Goal: Task Accomplishment & Management: Manage account settings

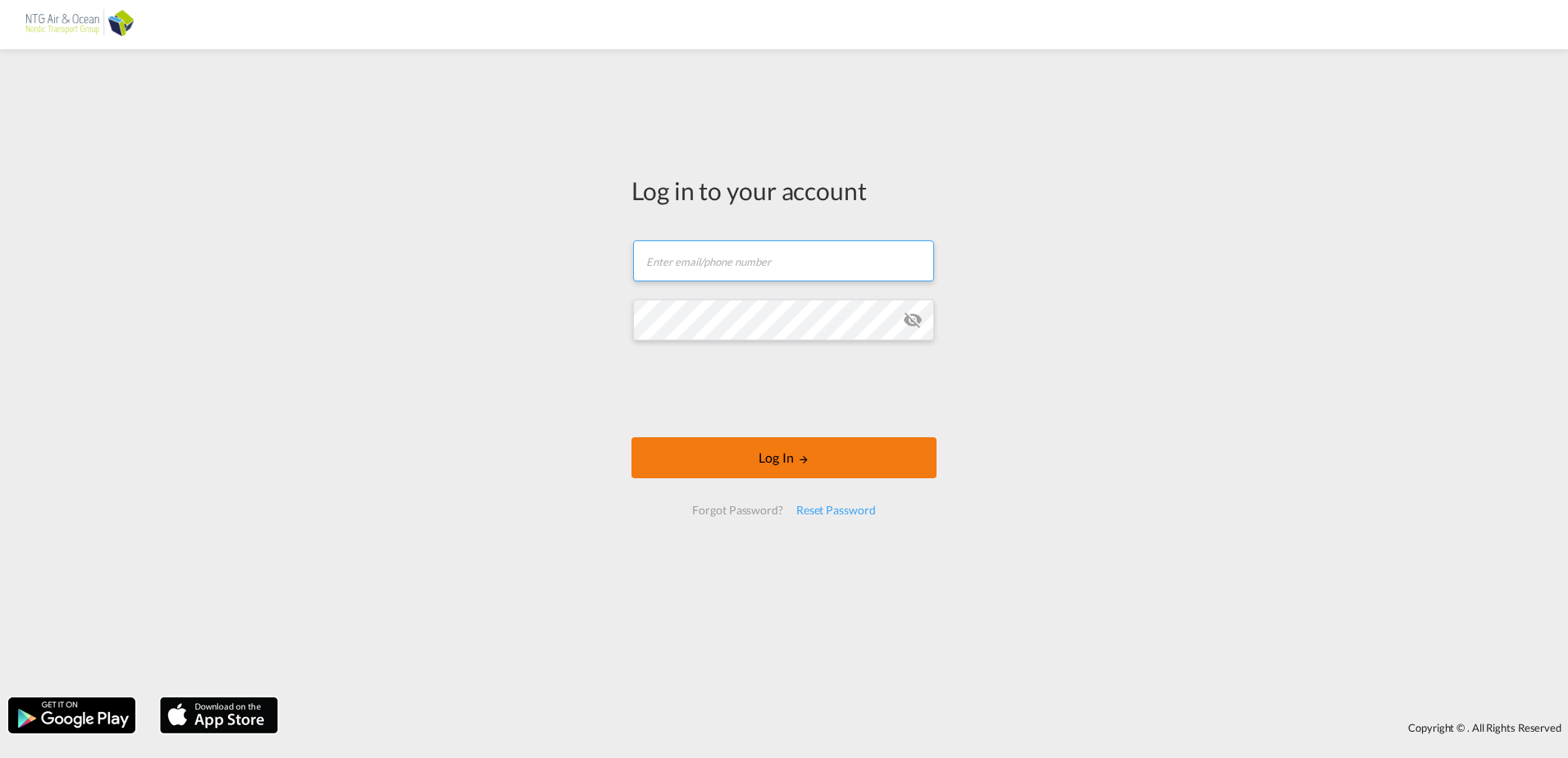
type input "[EMAIL_ADDRESS][DOMAIN_NAME]"
click at [797, 461] on button "Log In" at bounding box center [784, 457] width 305 height 41
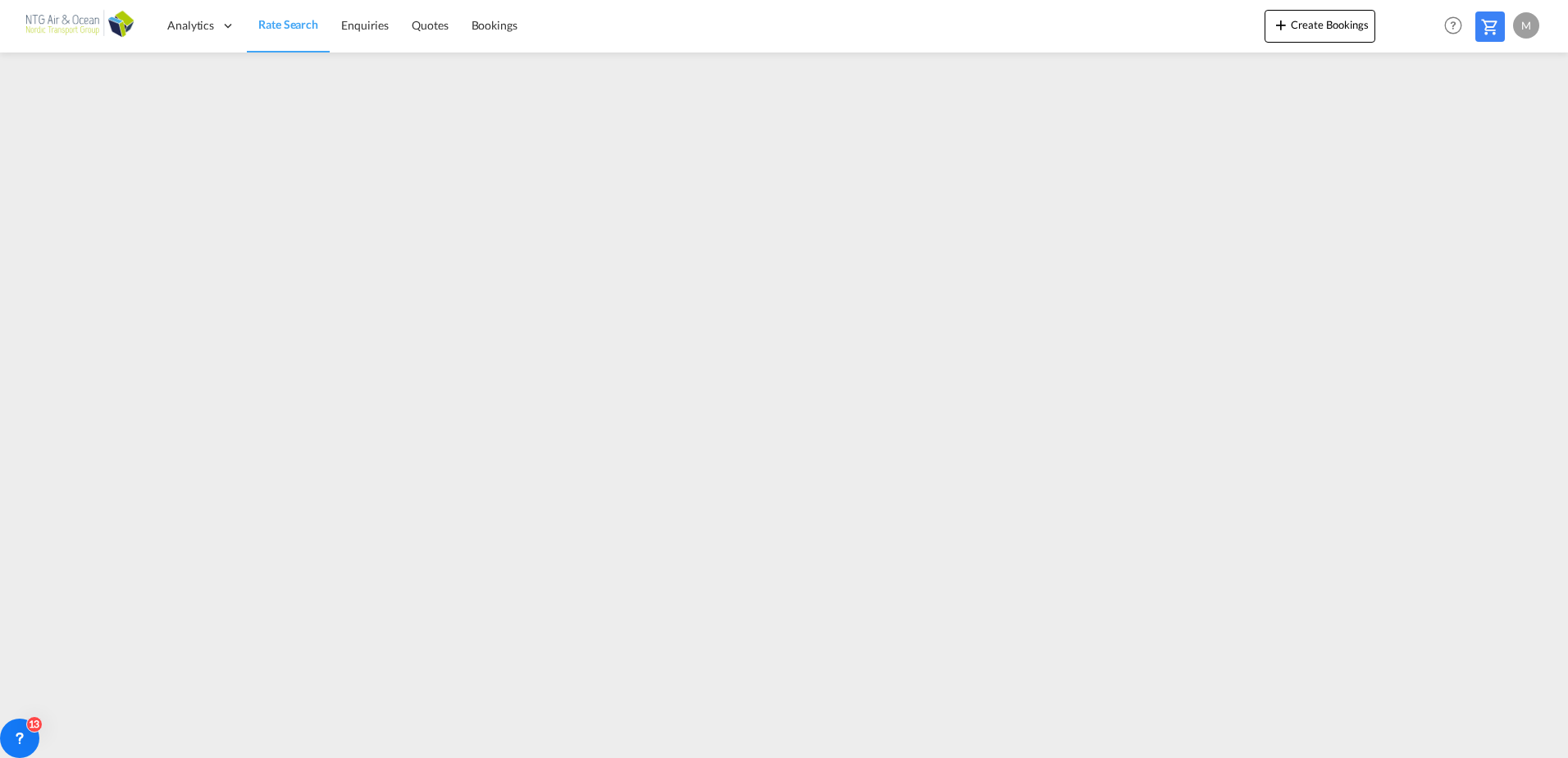
click at [51, 26] on img at bounding box center [79, 25] width 111 height 37
click at [208, 33] on div "Analytics" at bounding box center [201, 25] width 91 height 53
click at [220, 79] on span "Dashboard" at bounding box center [197, 79] width 56 height 14
click at [1525, 26] on div "M" at bounding box center [1526, 25] width 26 height 26
click at [1492, 130] on button "Logout" at bounding box center [1508, 126] width 107 height 33
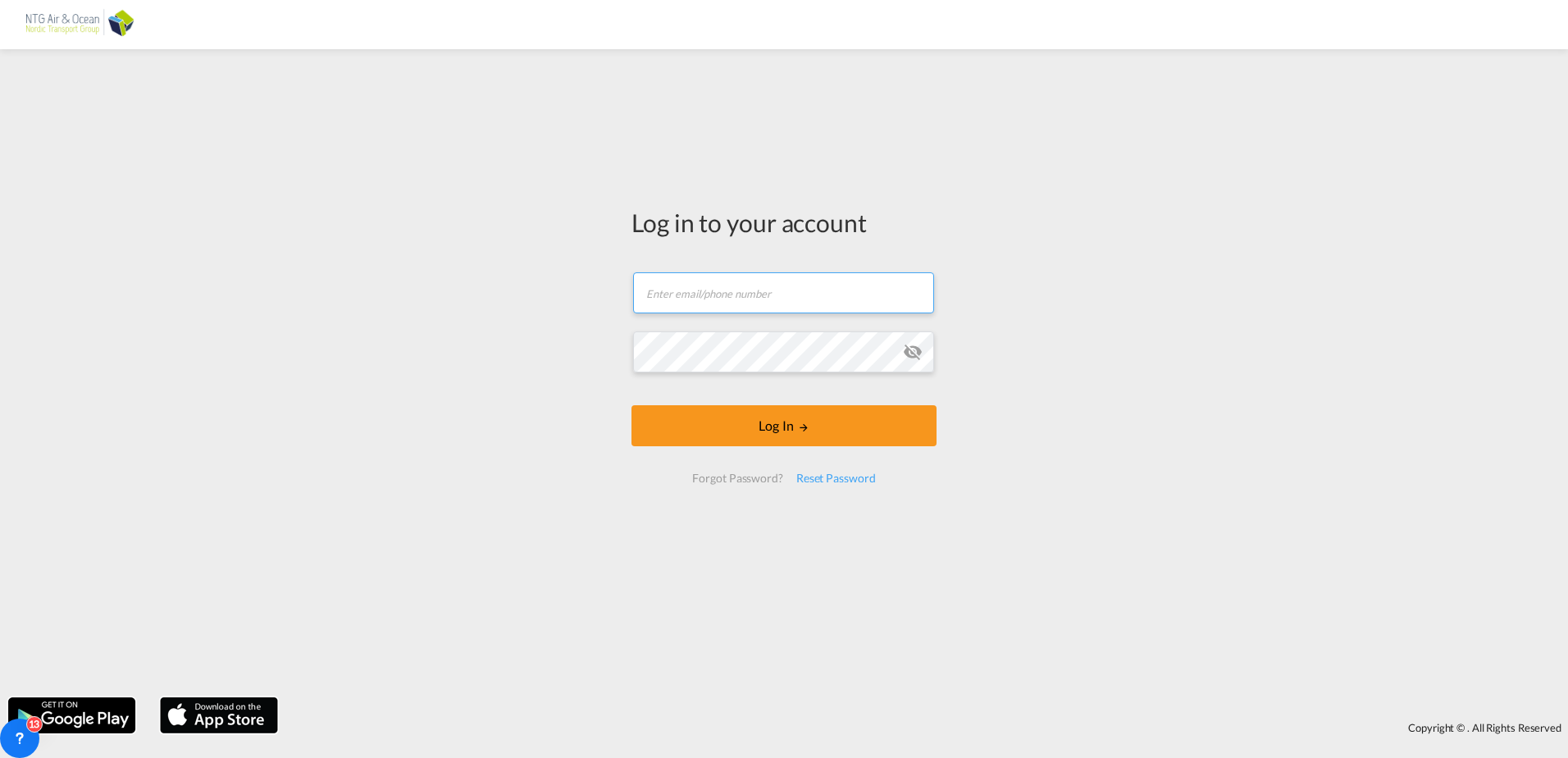
type input "[EMAIL_ADDRESS][DOMAIN_NAME]"
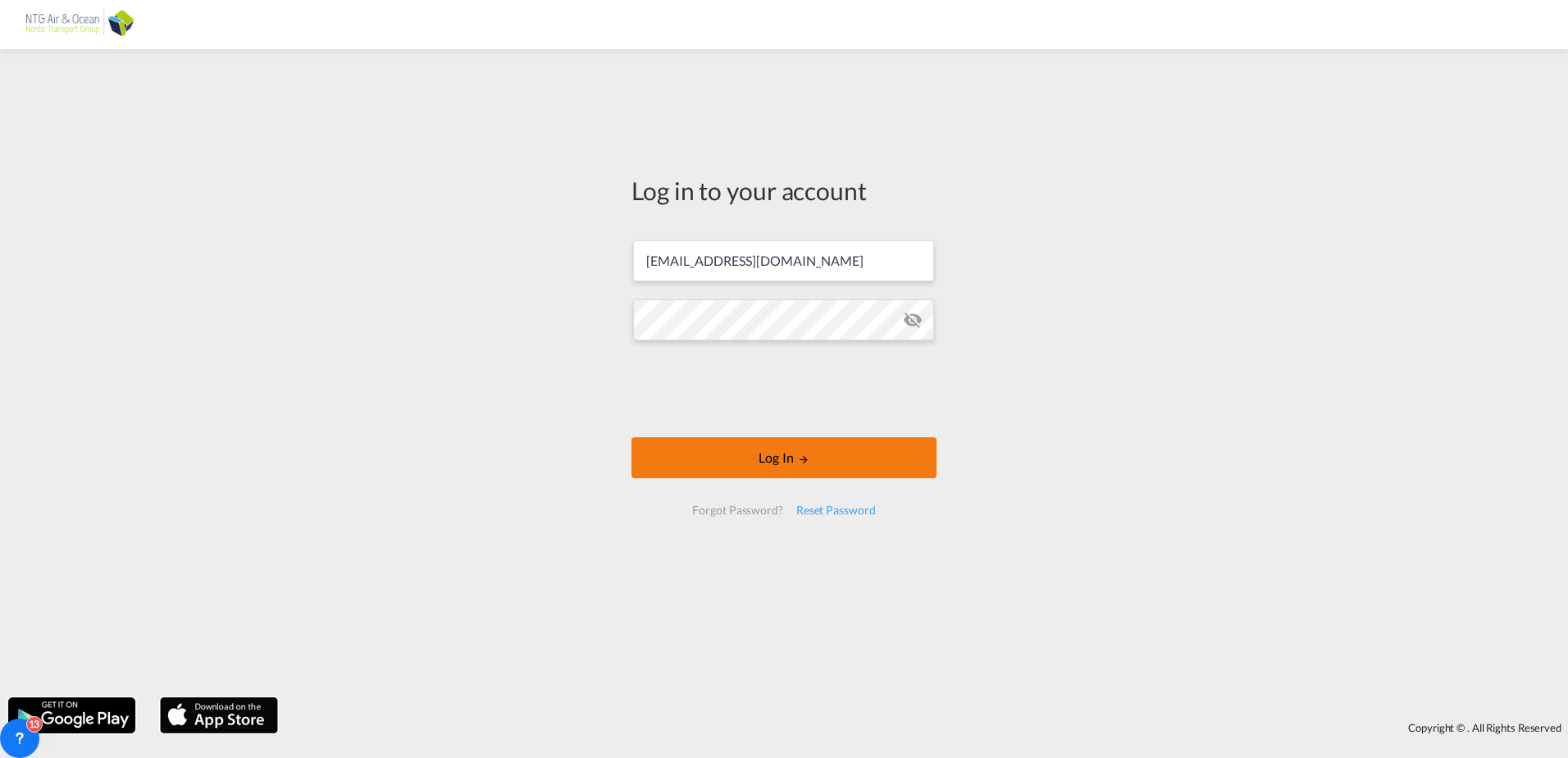
click at [821, 424] on div at bounding box center [784, 390] width 249 height 68
click at [797, 456] on button "Log In" at bounding box center [784, 457] width 305 height 41
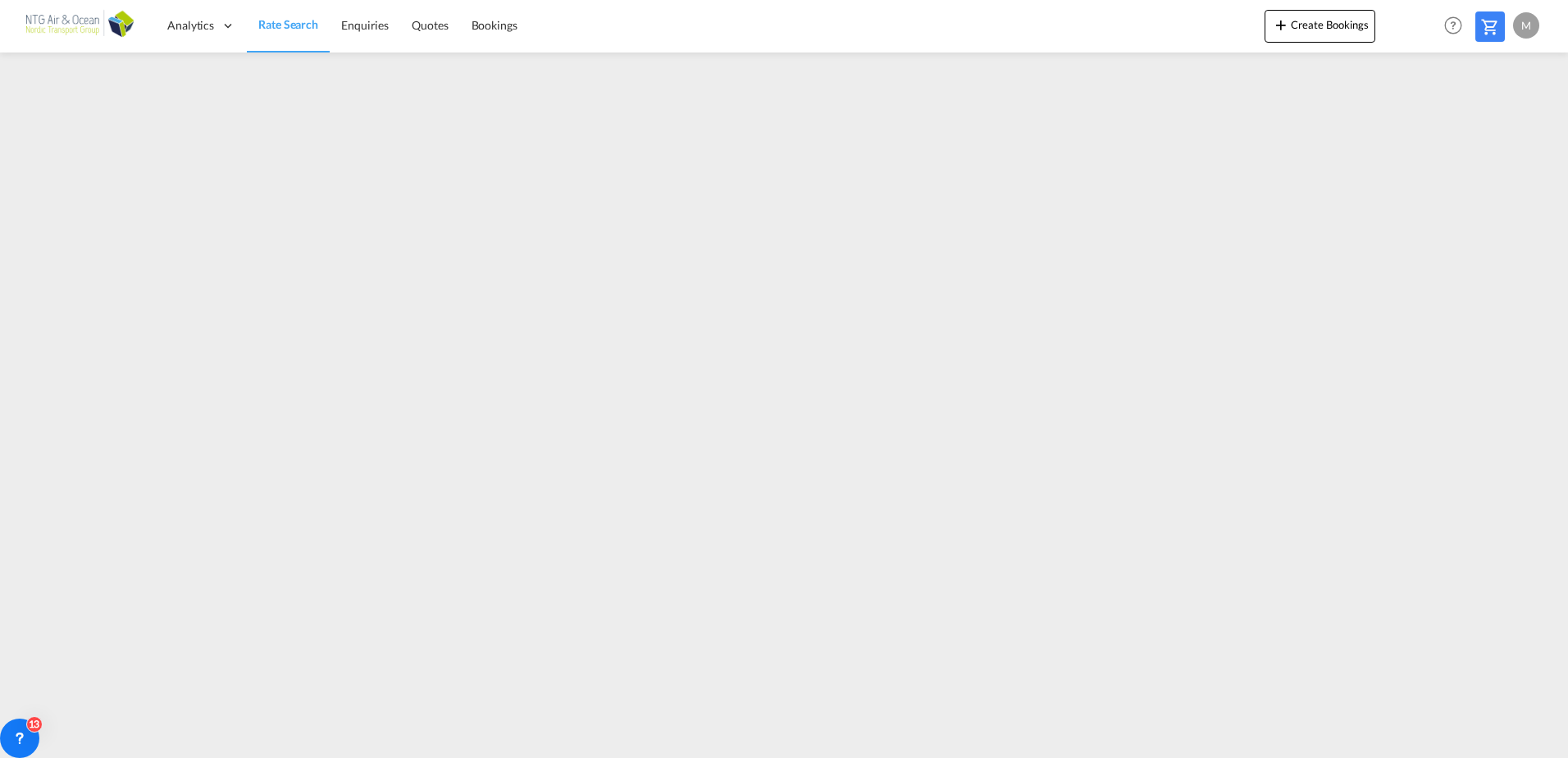
click at [1516, 31] on div "M" at bounding box center [1526, 25] width 26 height 26
click at [1497, 122] on button "Logout" at bounding box center [1508, 126] width 107 height 33
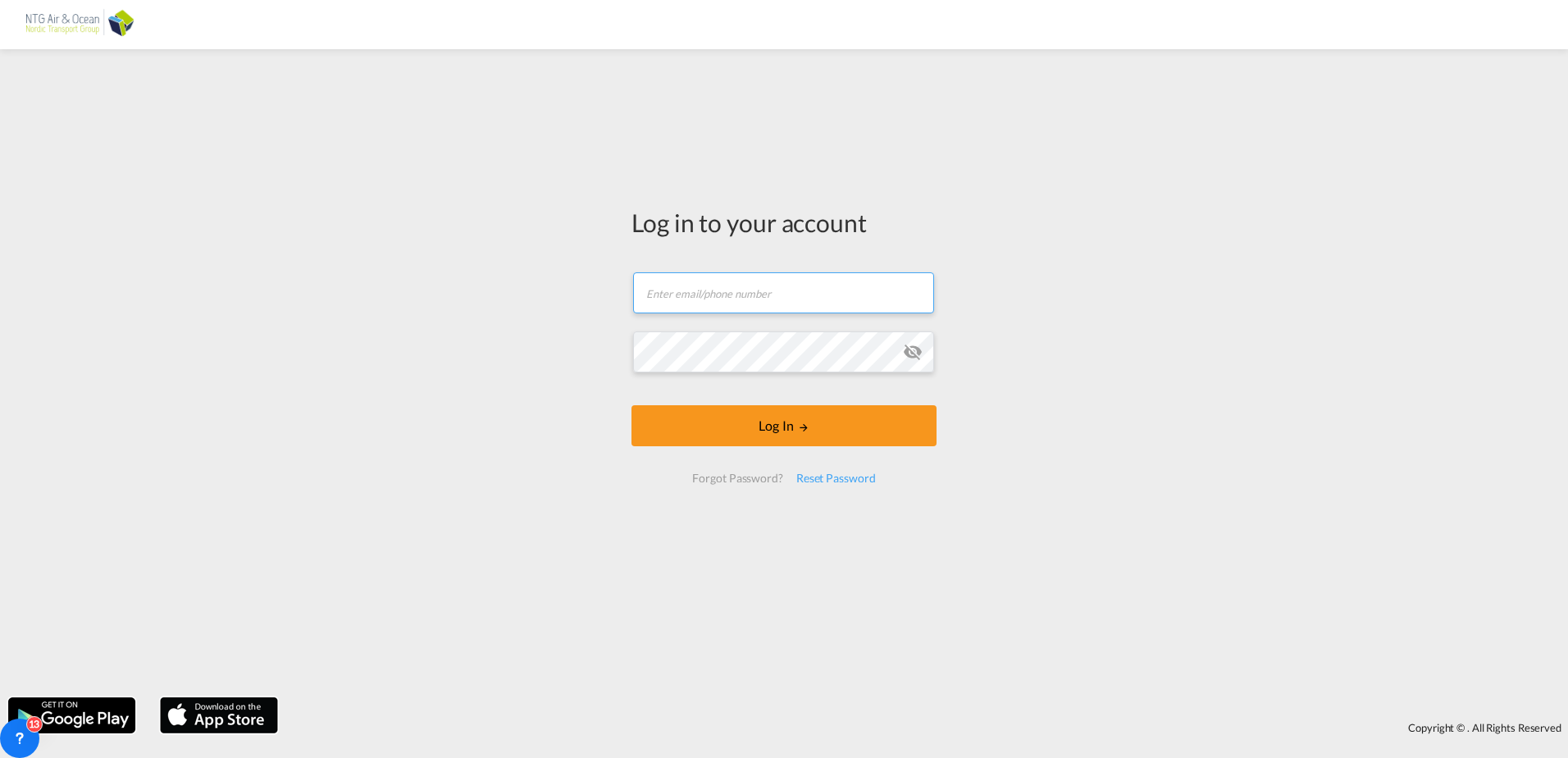
type input "[EMAIL_ADDRESS][DOMAIN_NAME]"
